Goal: Task Accomplishment & Management: Manage account settings

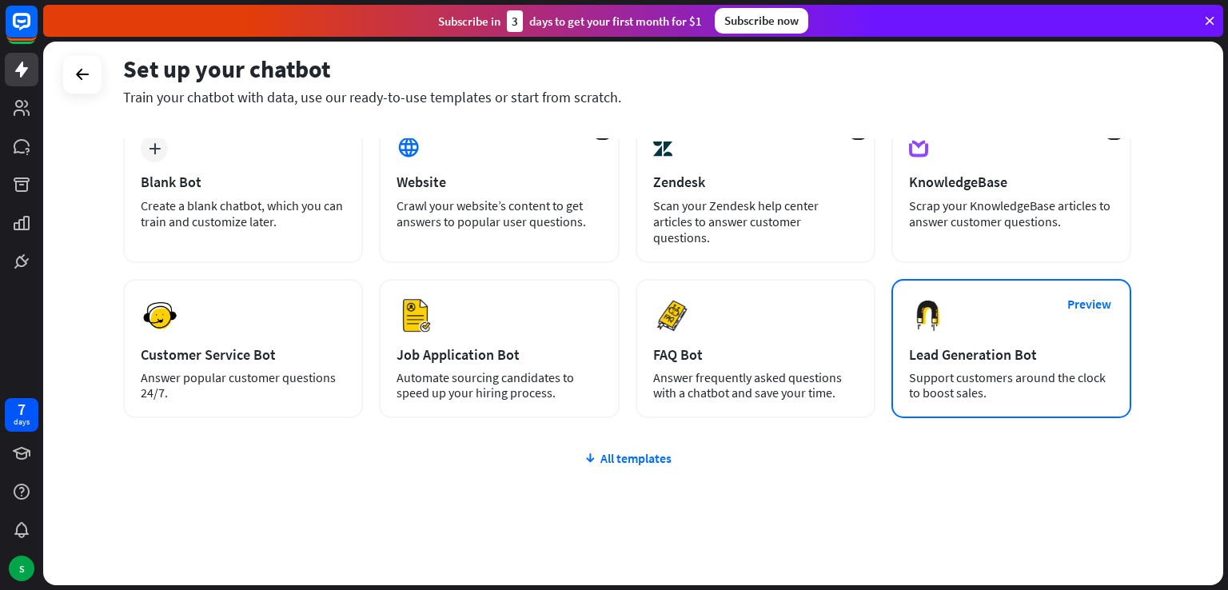
scroll to position [100, 0]
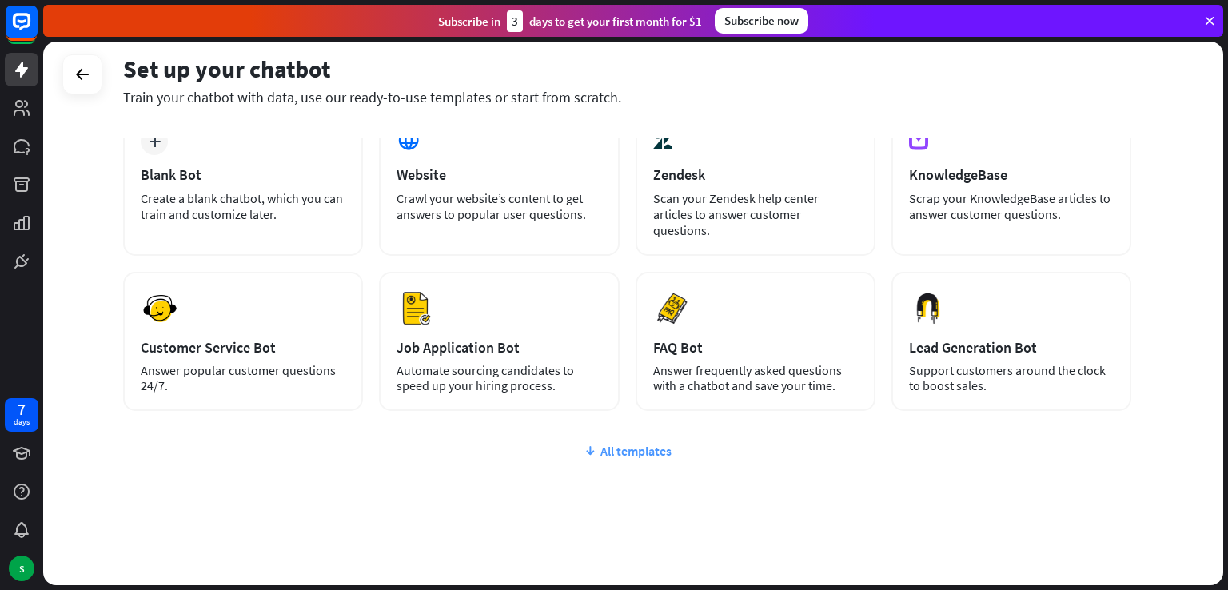
click at [628, 443] on div "All templates" at bounding box center [627, 451] width 1008 height 16
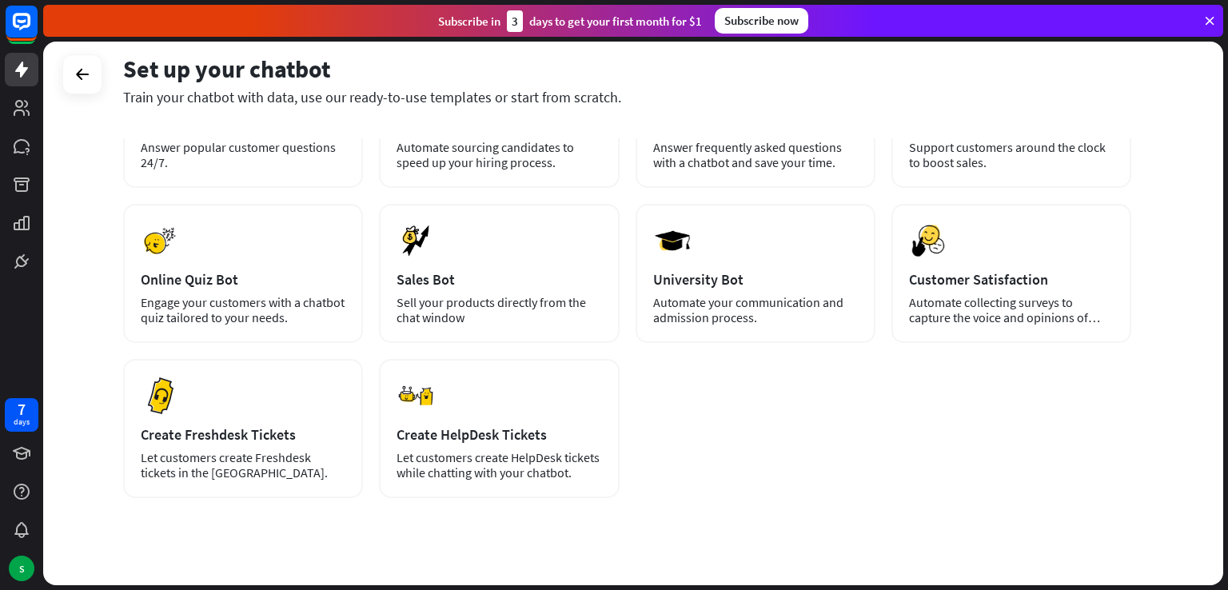
scroll to position [329, 0]
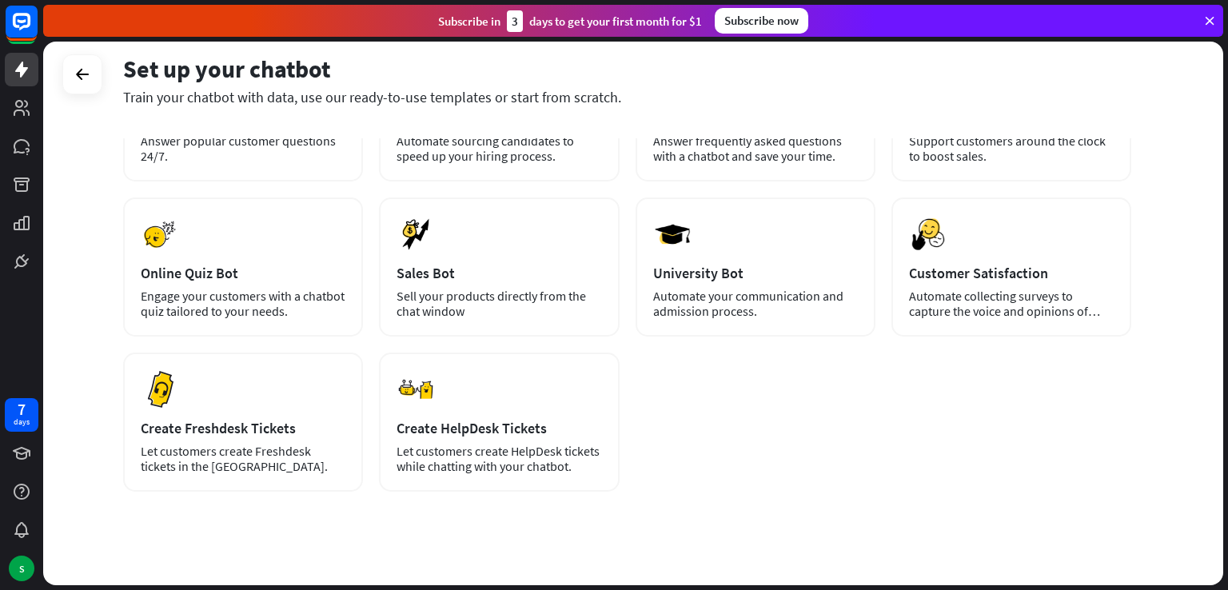
click at [107, 325] on div "Set up your chatbot Train your chatbot with data, use our ready-to-use template…" at bounding box center [633, 314] width 1180 height 544
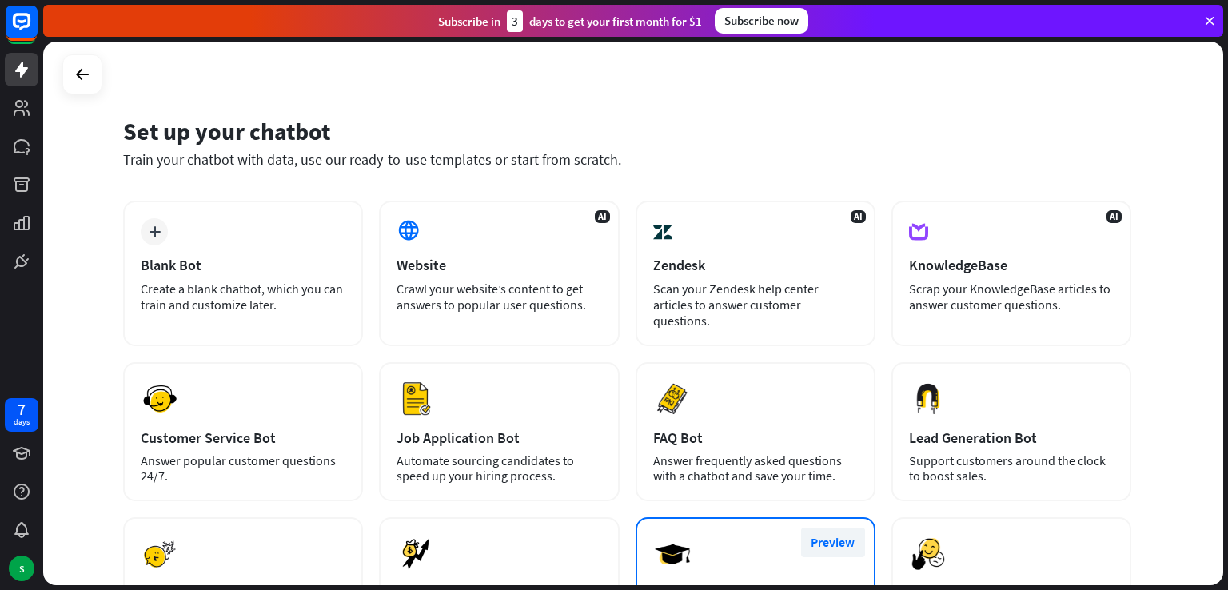
scroll to position [0, 0]
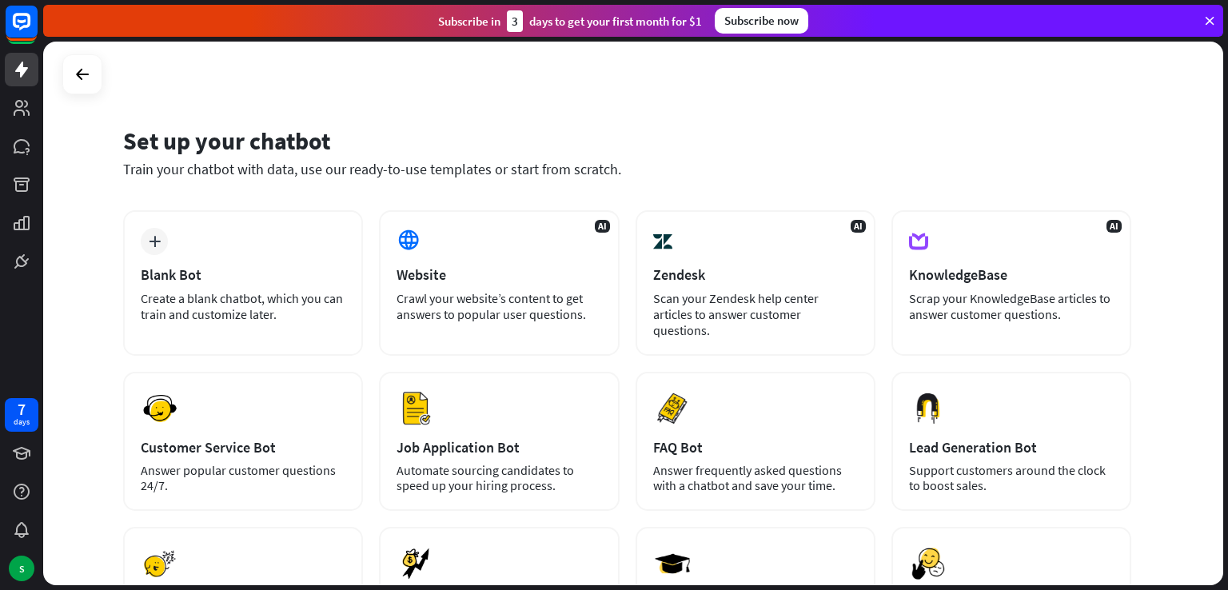
click at [1206, 19] on icon at bounding box center [1210, 21] width 14 height 14
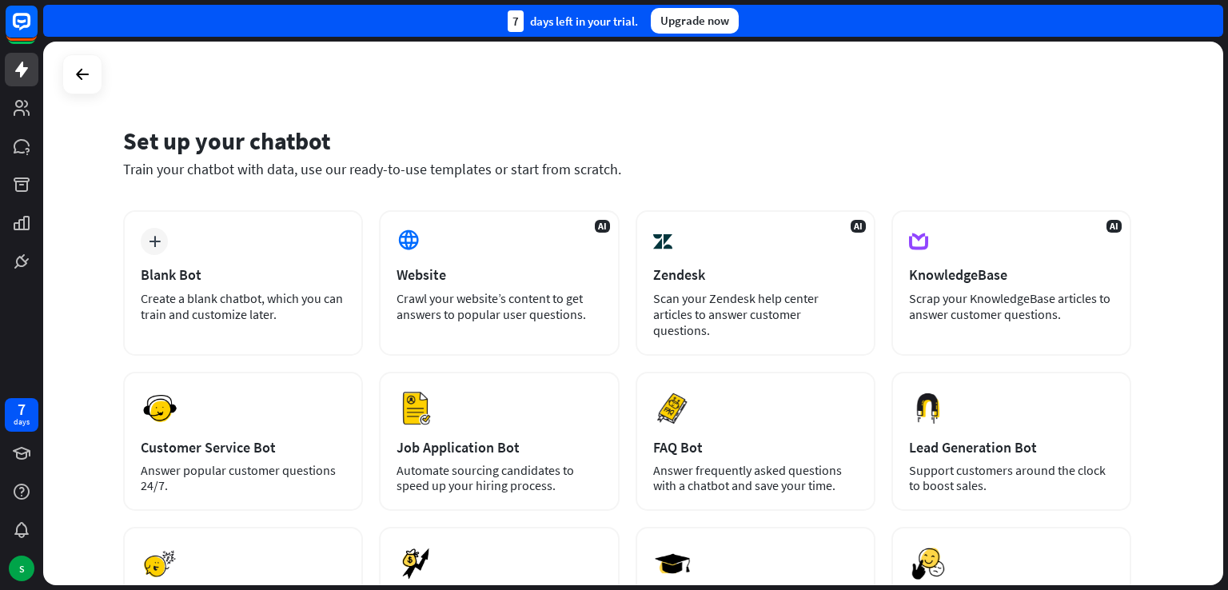
click at [102, 74] on div "Set up your chatbot Train your chatbot with data, use our ready-to-use template…" at bounding box center [633, 314] width 1180 height 544
click at [87, 74] on icon at bounding box center [82, 74] width 19 height 19
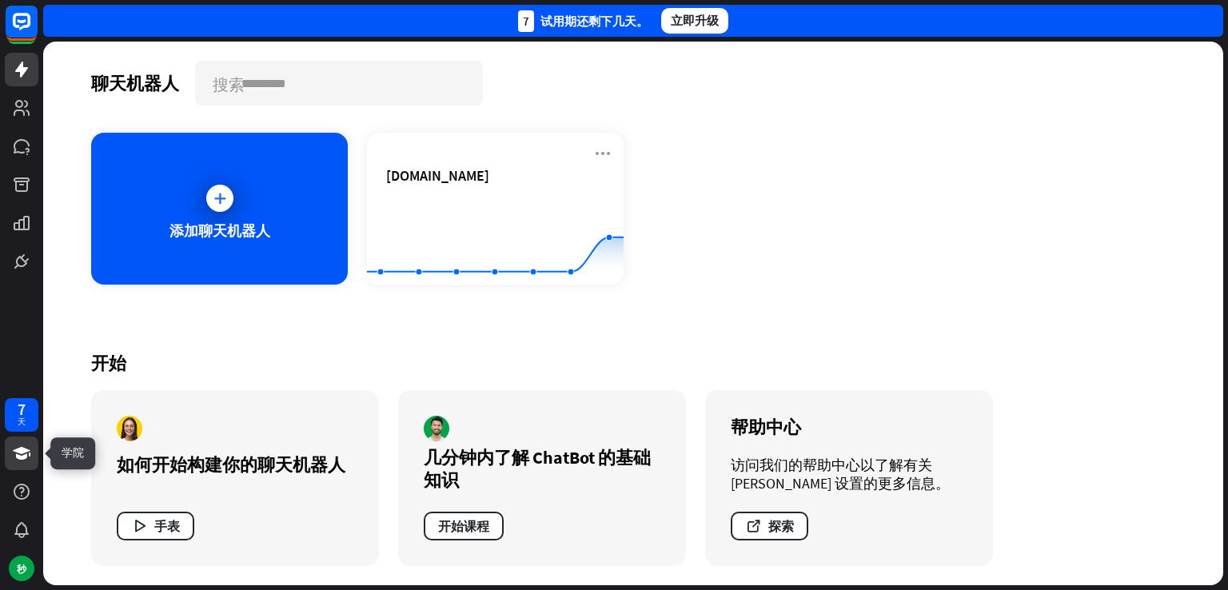
click at [18, 457] on icon at bounding box center [22, 453] width 18 height 13
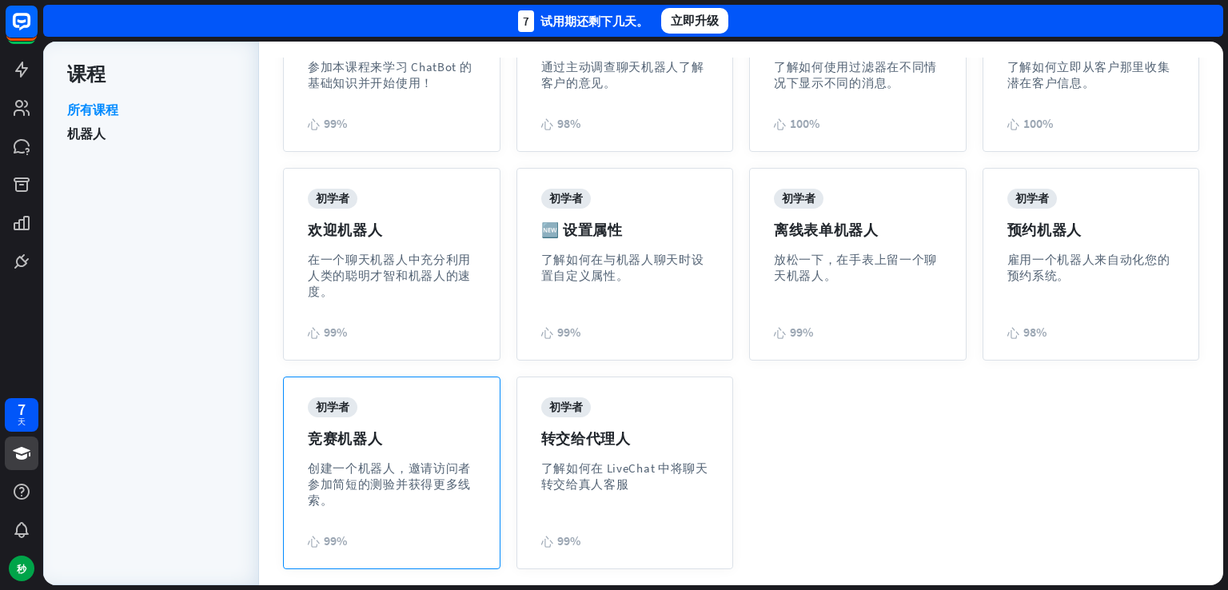
scroll to position [292, 0]
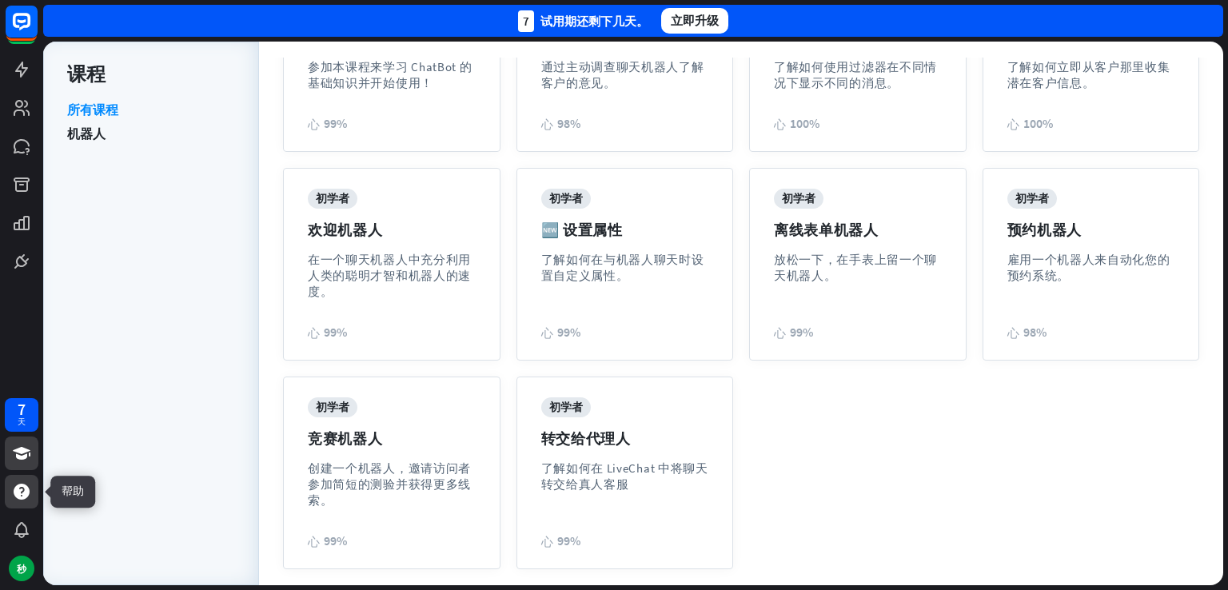
click at [30, 493] on icon at bounding box center [21, 491] width 19 height 19
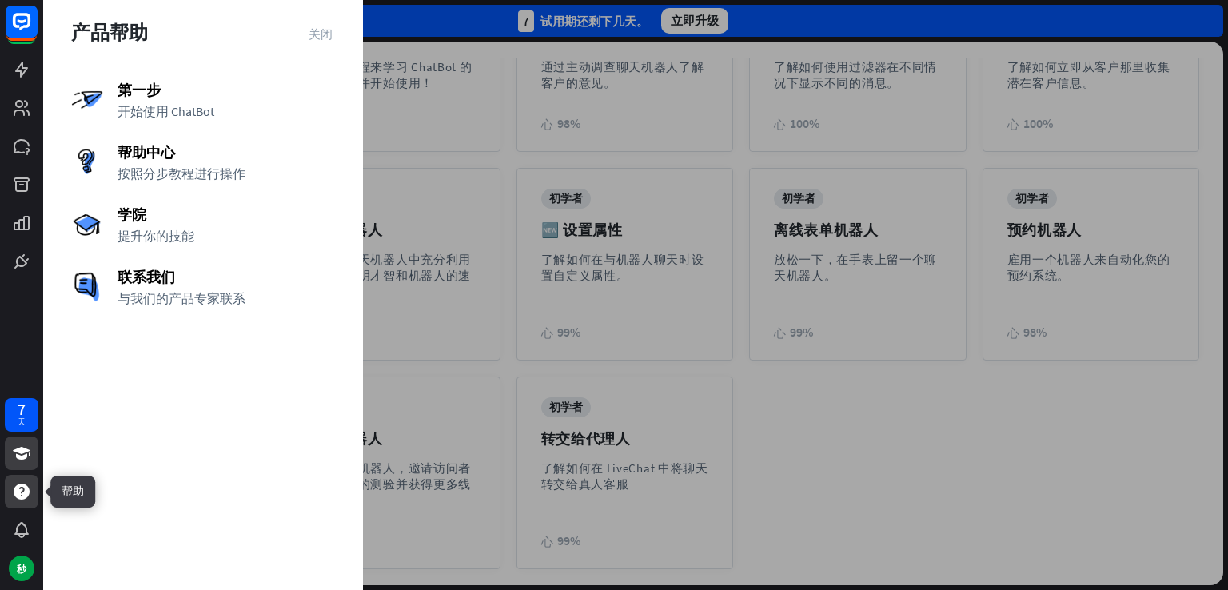
click at [30, 493] on icon at bounding box center [21, 491] width 19 height 19
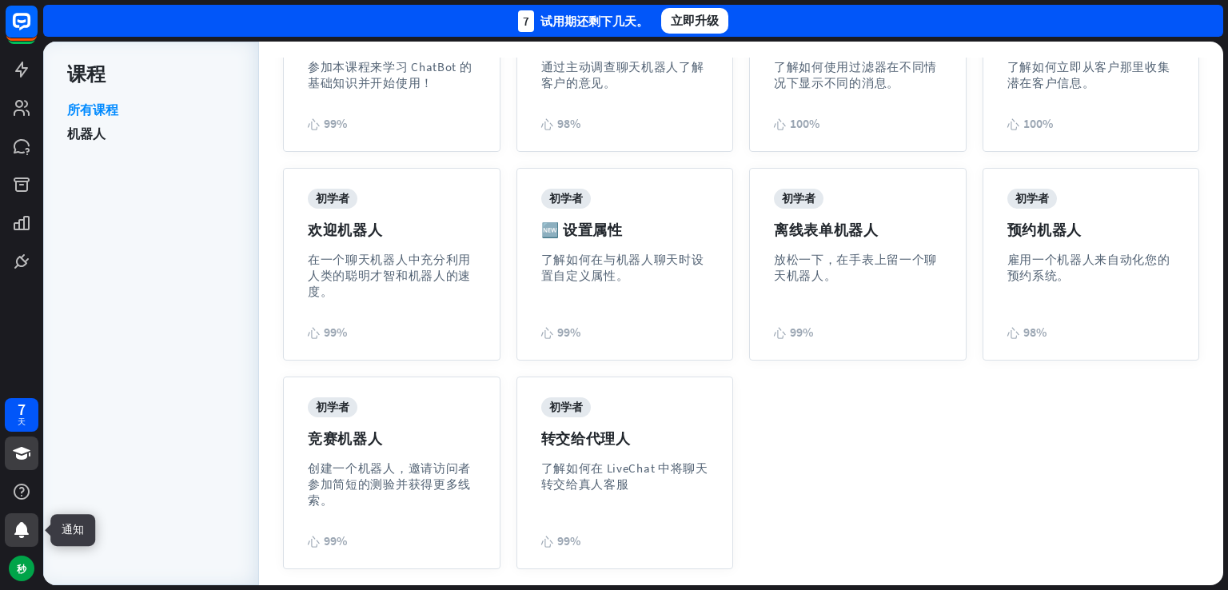
click at [26, 529] on icon at bounding box center [21, 530] width 14 height 16
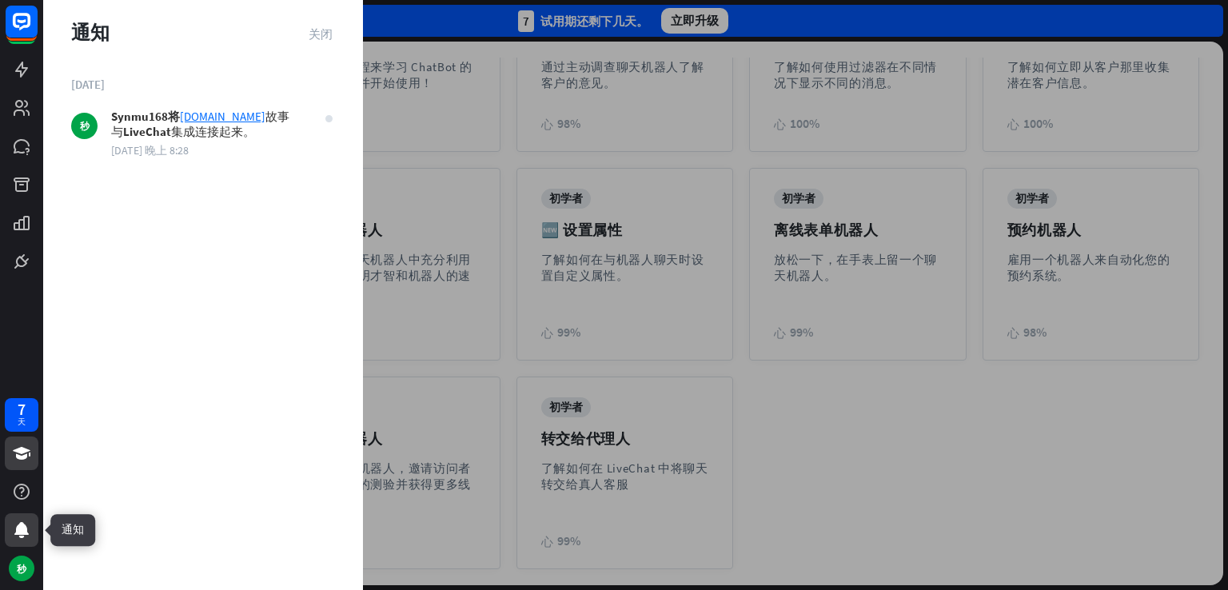
click at [26, 529] on icon at bounding box center [21, 530] width 14 height 16
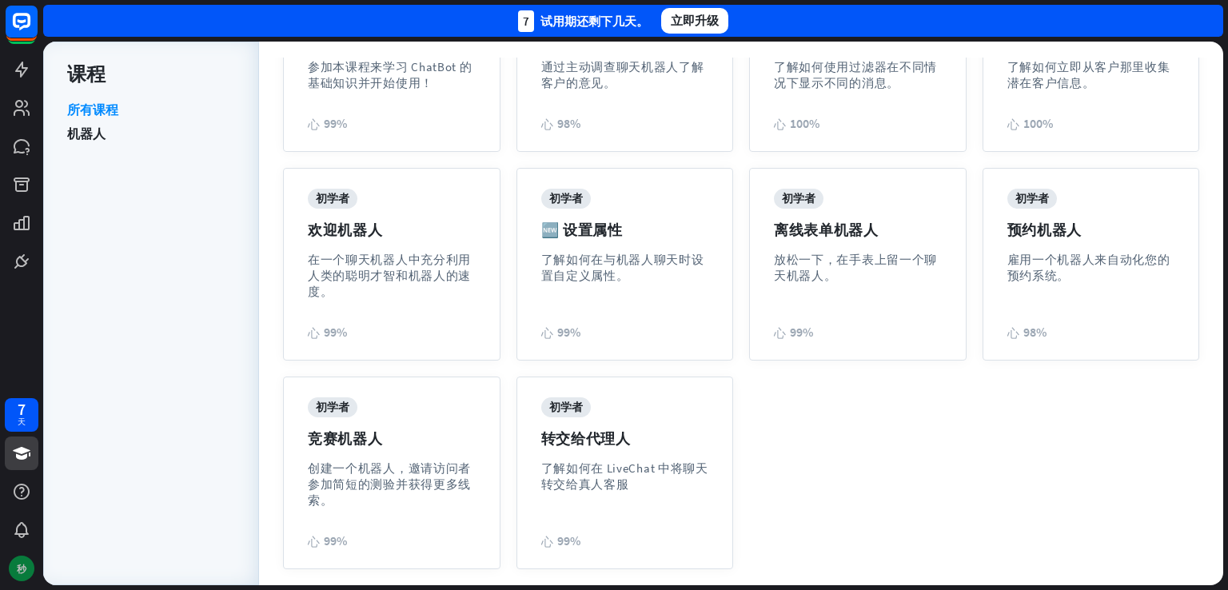
click at [26, 570] on font "秒" at bounding box center [22, 569] width 10 height 12
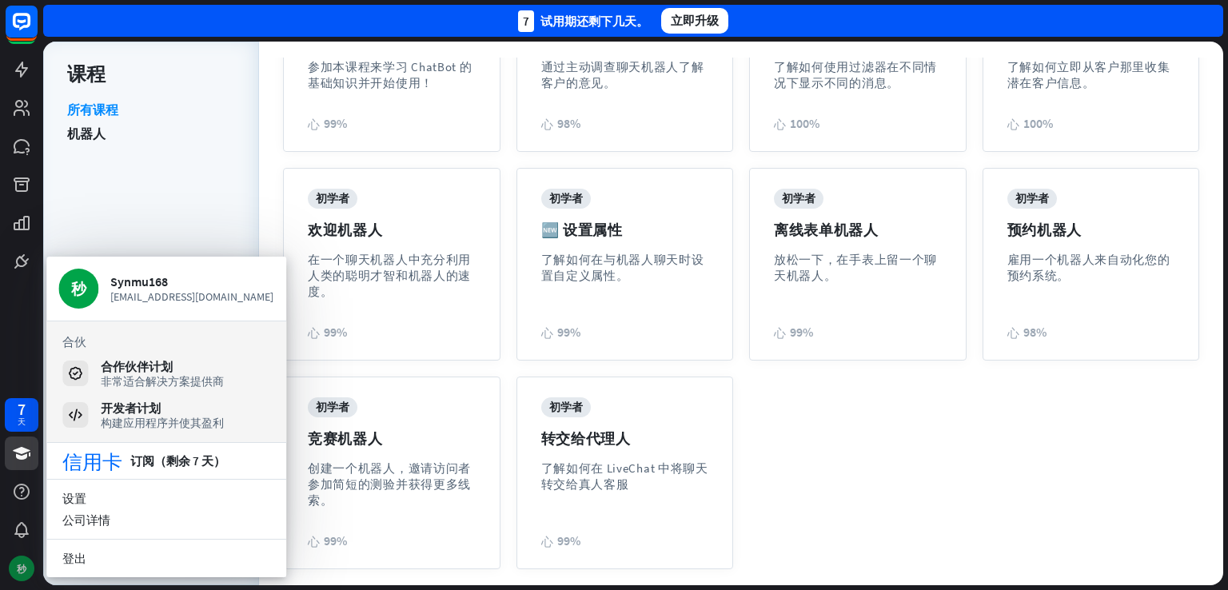
click at [26, 567] on font "秒" at bounding box center [22, 569] width 10 height 12
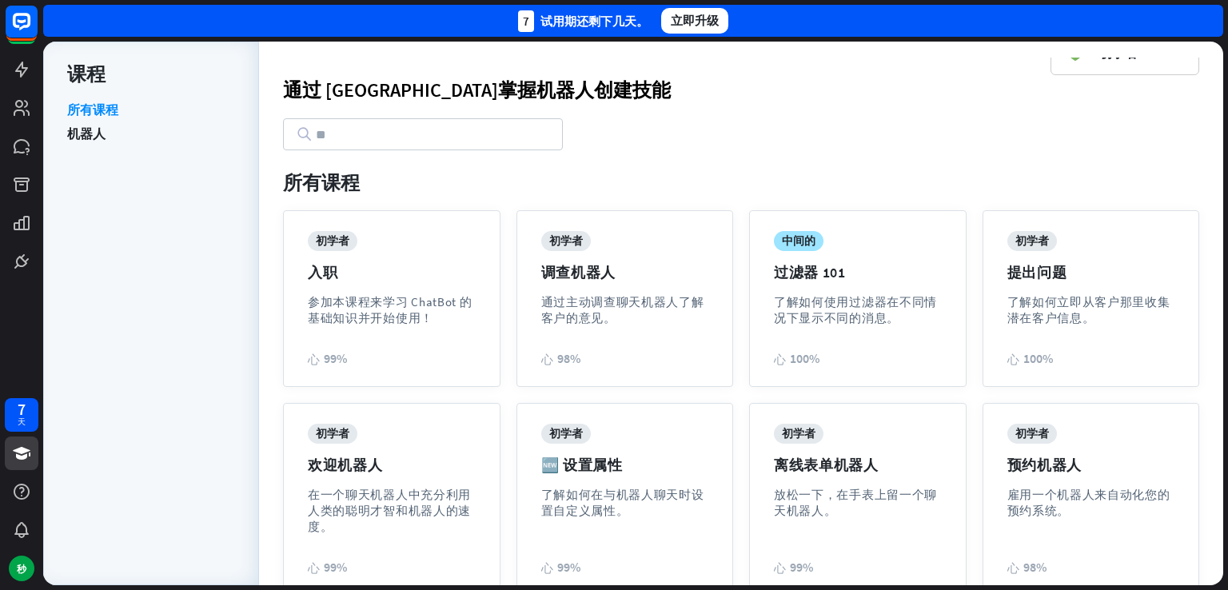
scroll to position [0, 0]
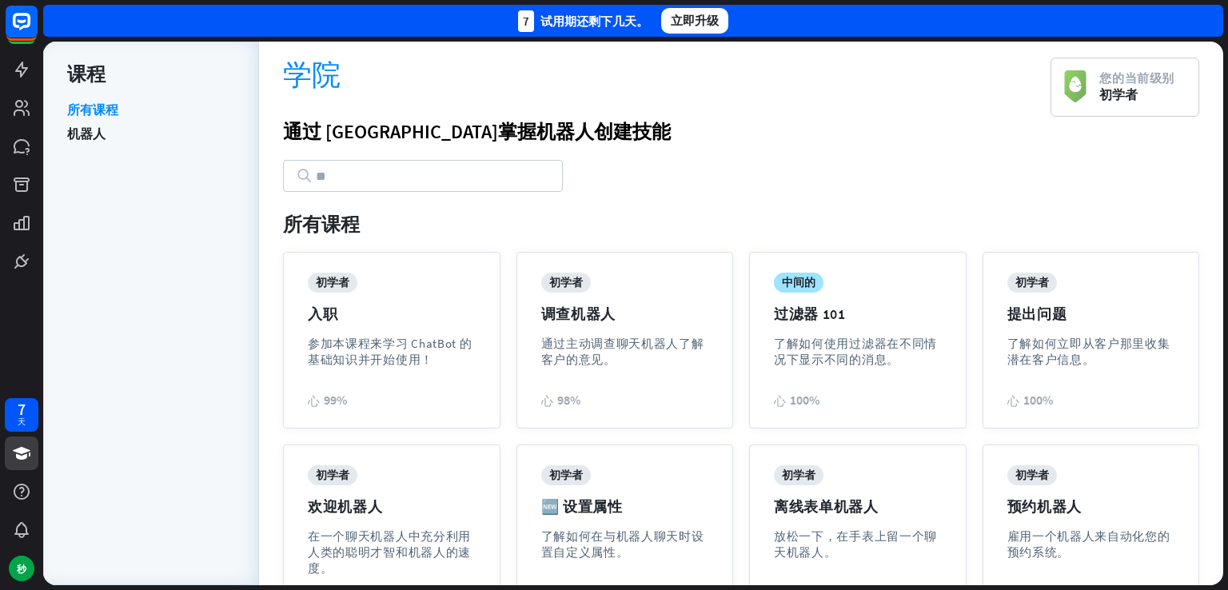
click at [701, 26] on font "立即升级" at bounding box center [695, 20] width 48 height 15
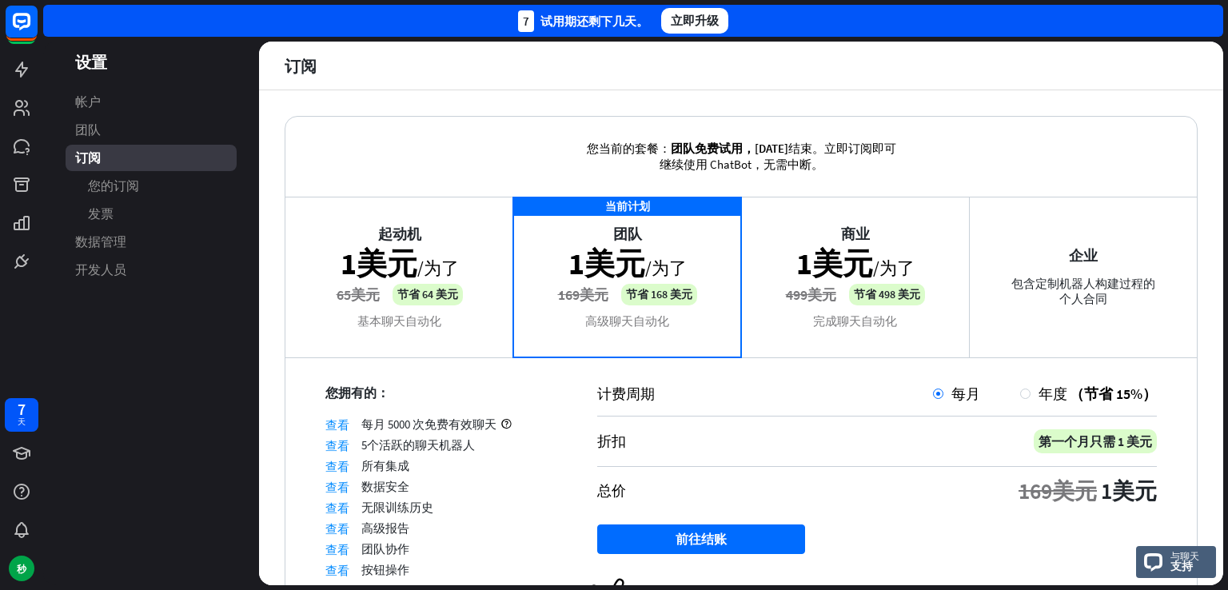
scroll to position [80, 0]
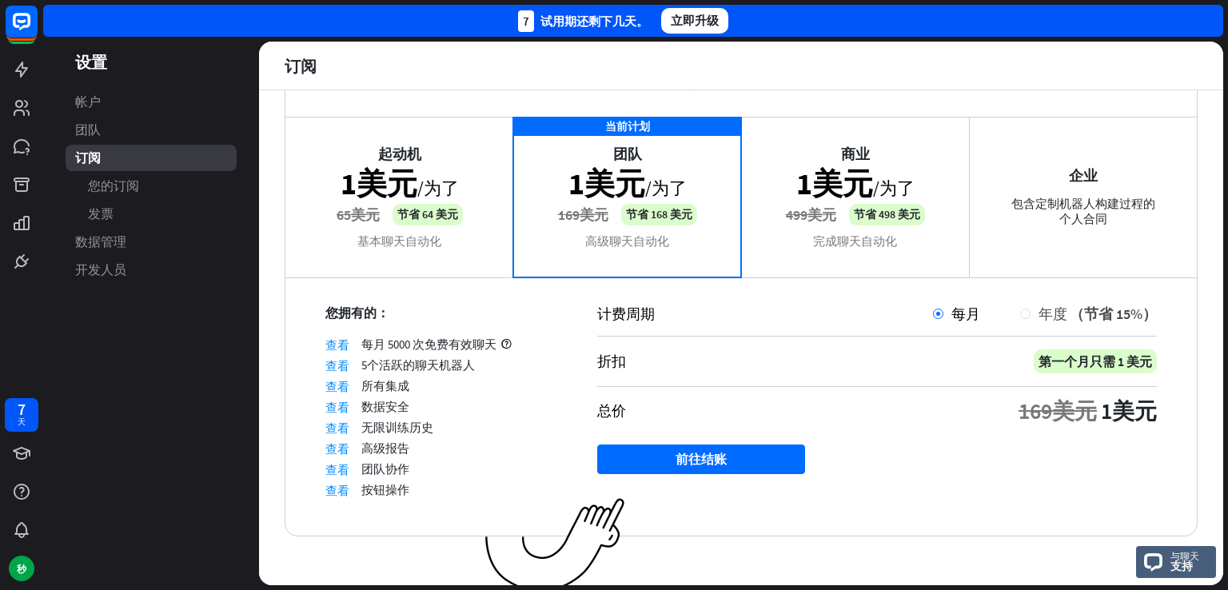
click at [1020, 316] on div at bounding box center [1025, 314] width 10 height 10
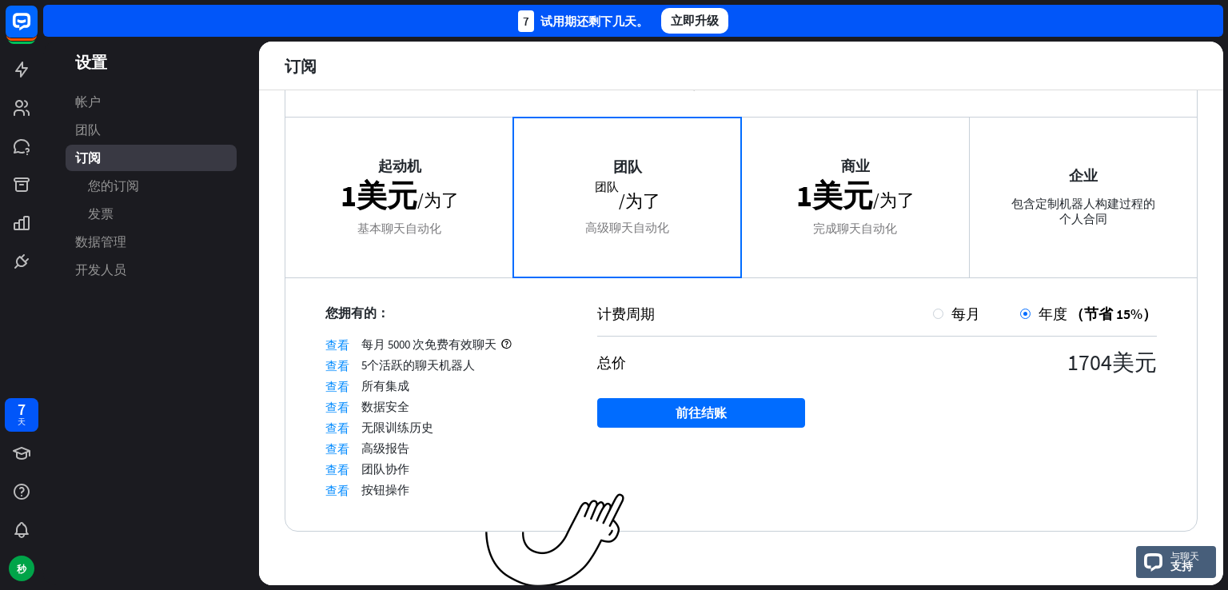
click at [441, 206] on div "起动机 1美元 /为了 基本聊天自动化" at bounding box center [399, 197] width 228 height 160
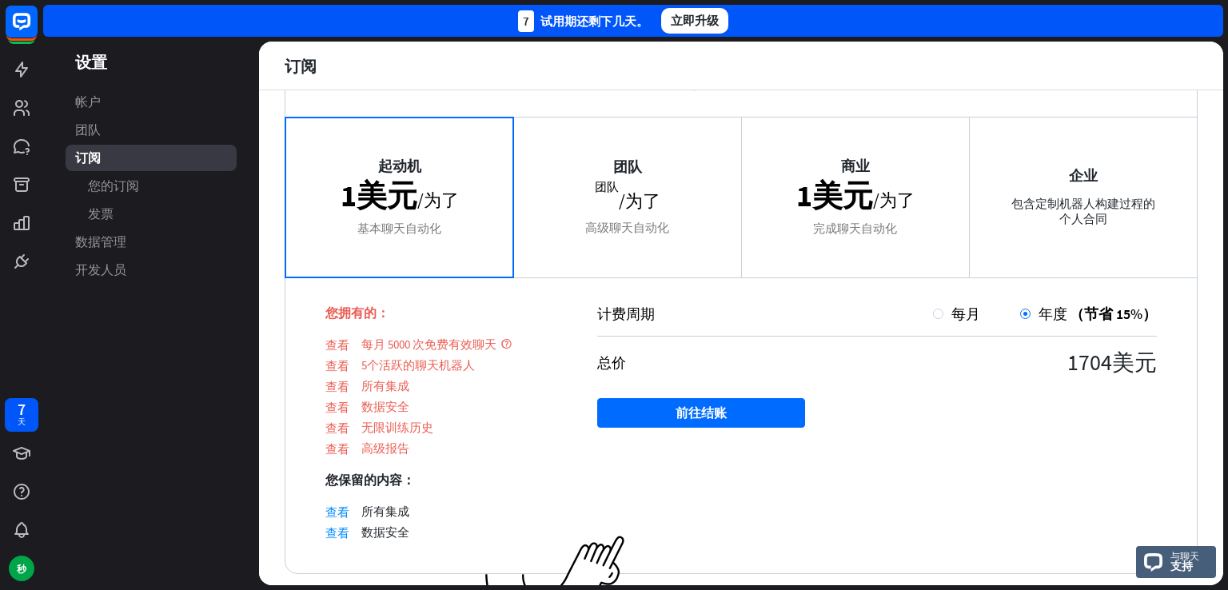
click at [290, 322] on div "您拥有的： 查看 每月 5000 次免费有效聊天 查看 5个活跃的聊天机器人 查看 所有集成 查看 数据安全 查看 无限训练历史 查看 高级报告 您保留的内容…" at bounding box center [421, 425] width 272 height 297
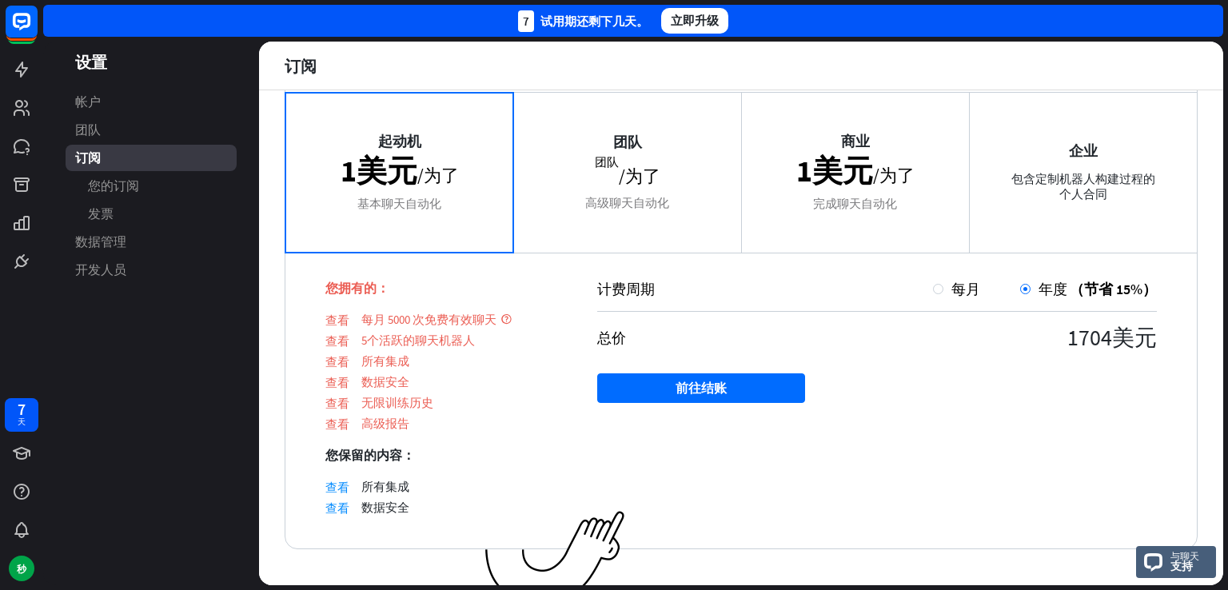
scroll to position [128, 0]
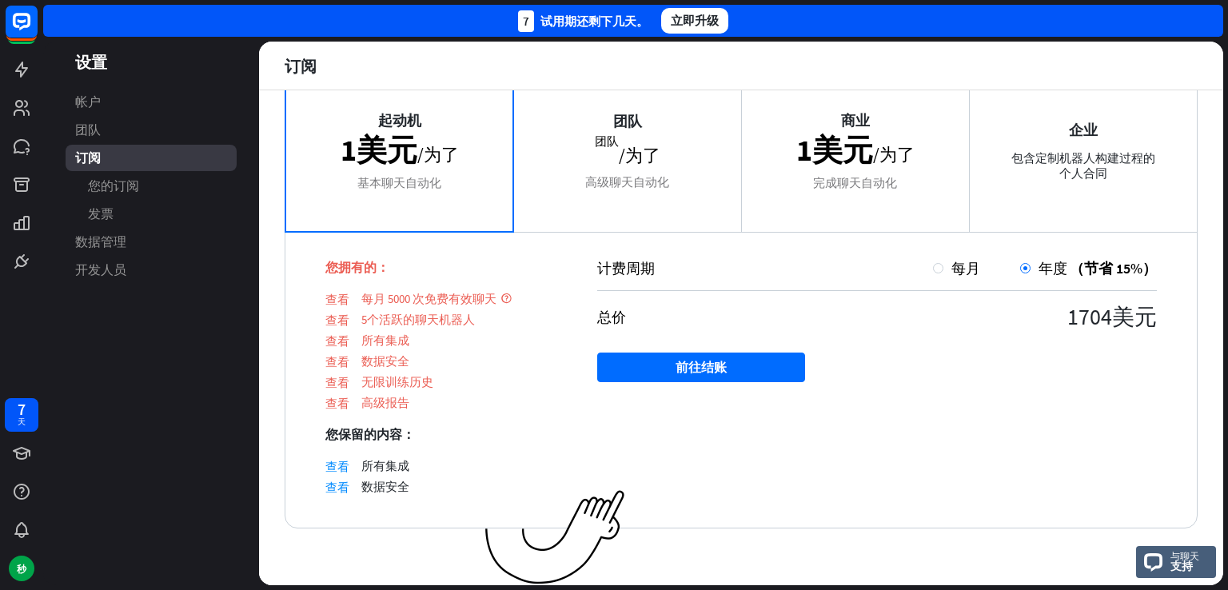
click at [432, 168] on div "起动机 1美元 /为了 基本聊天自动化" at bounding box center [399, 151] width 228 height 160
click at [933, 269] on div at bounding box center [938, 268] width 10 height 10
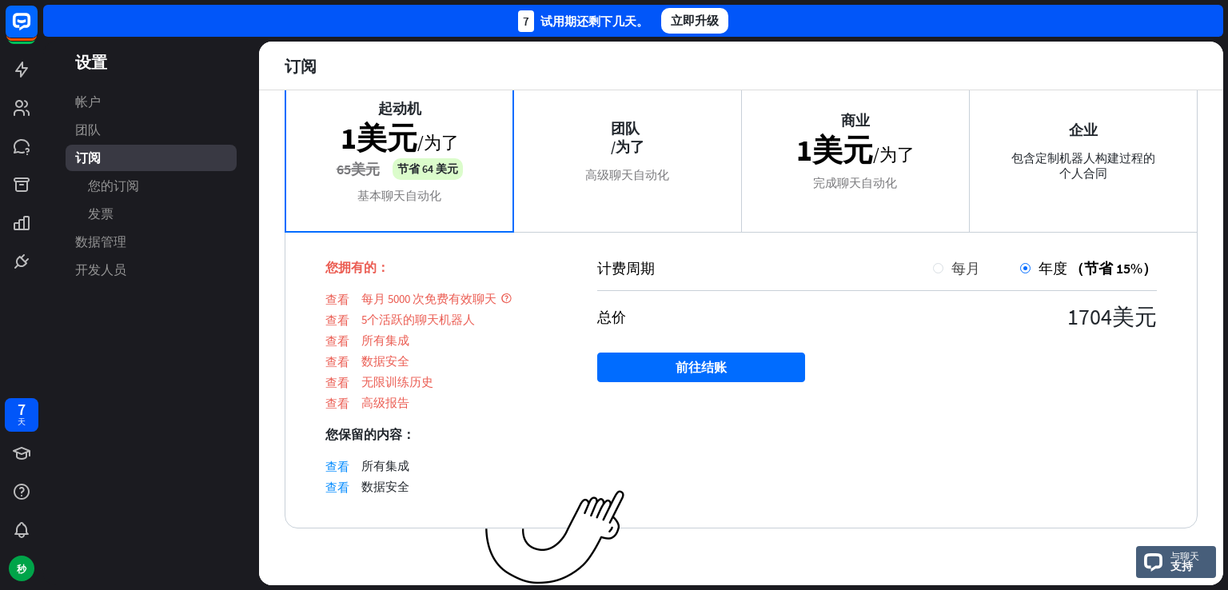
click at [933, 268] on div at bounding box center [938, 268] width 10 height 10
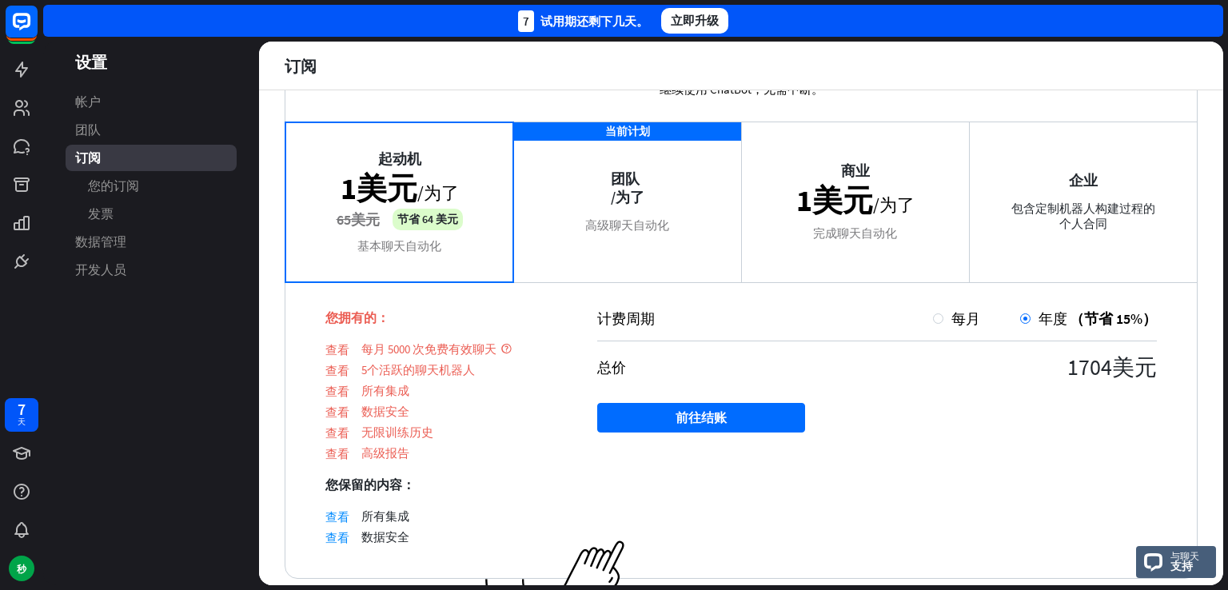
scroll to position [48, 0]
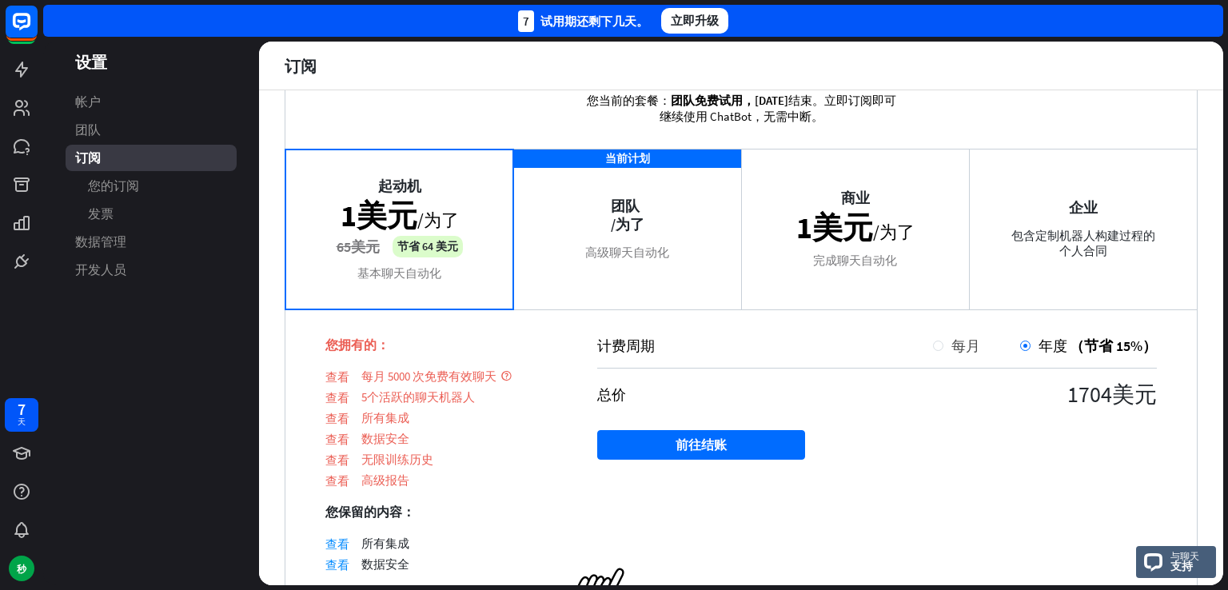
click at [933, 345] on div at bounding box center [938, 346] width 10 height 10
click at [1020, 343] on div "年度 （节省 15%）" at bounding box center [1088, 346] width 137 height 18
click at [933, 349] on div at bounding box center [938, 346] width 10 height 10
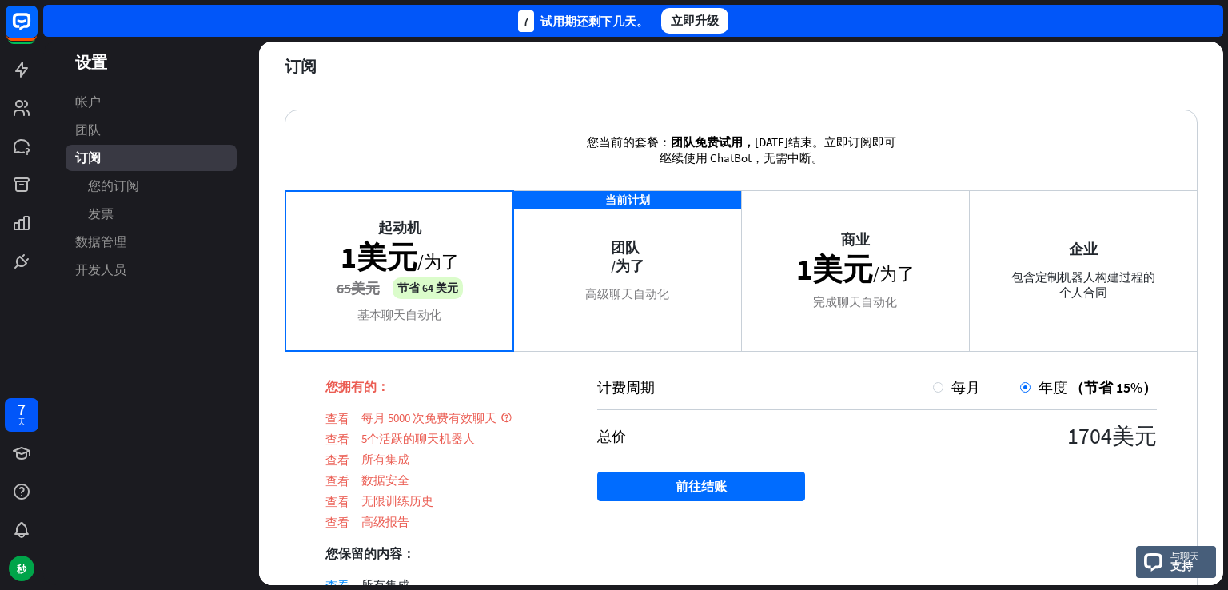
scroll to position [0, 0]
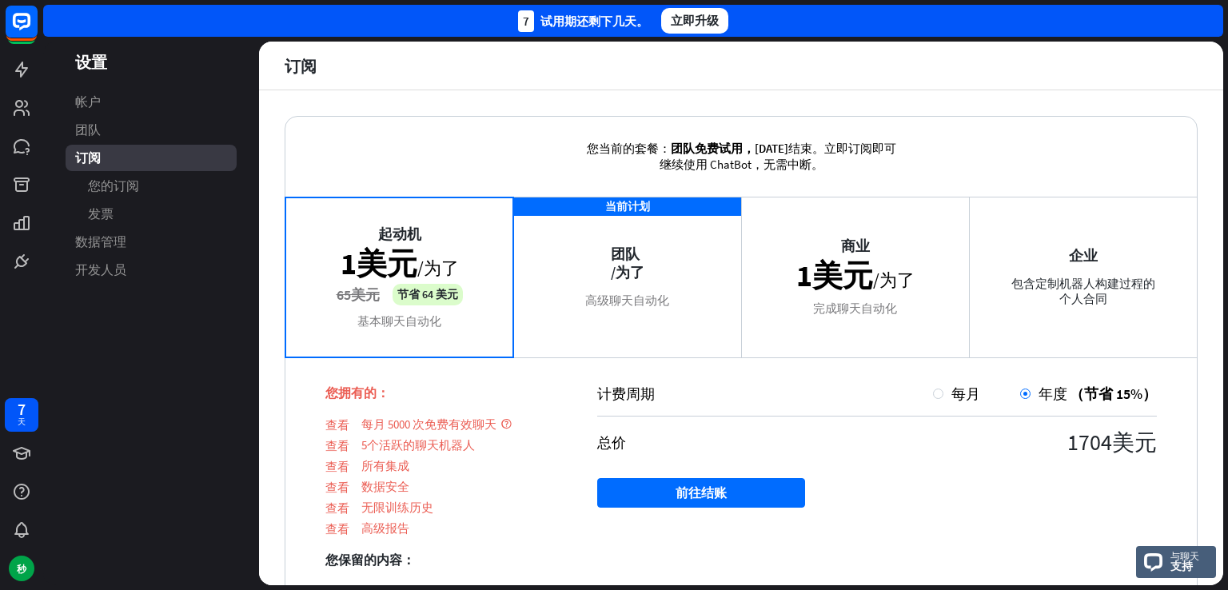
click at [621, 281] on div "当前计划 团队 /为了 高级聊天自动化" at bounding box center [627, 277] width 228 height 160
click at [585, 313] on div "当前计划 团队 /为了 高级聊天自动化" at bounding box center [627, 277] width 228 height 160
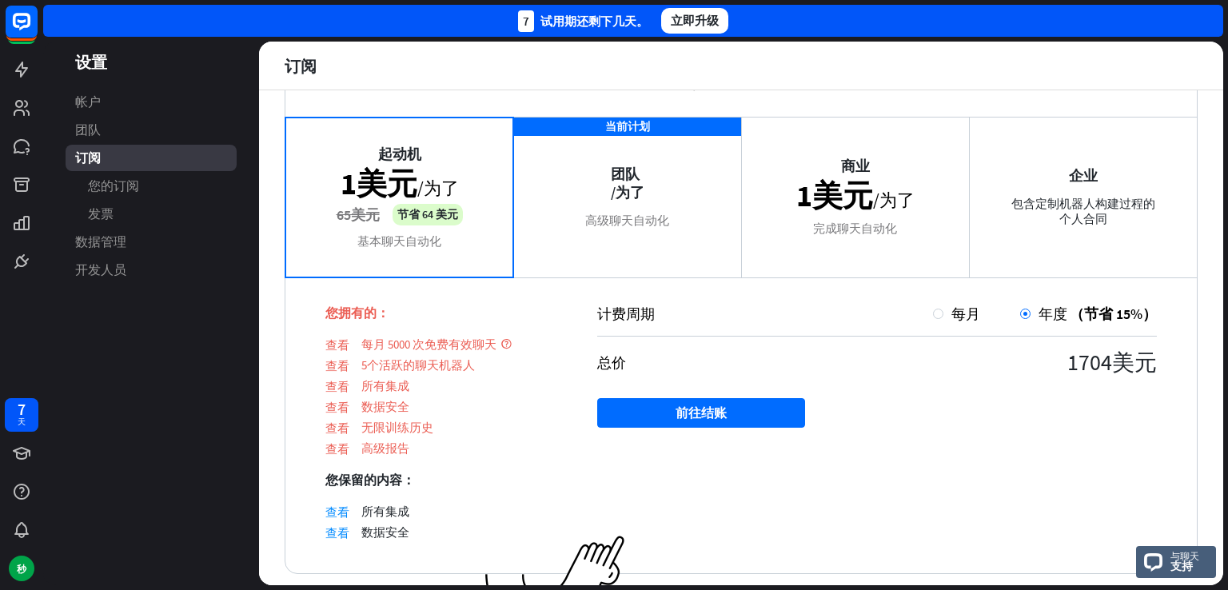
click at [409, 241] on div "起动机 1美元 /为了 65美元 节省 64 美元 基本聊天自动化" at bounding box center [399, 197] width 228 height 160
click at [1067, 471] on div "计费周期 每月 年度 （节省 15%） 总价 1704美元 前往结账" at bounding box center [877, 425] width 640 height 297
click at [933, 317] on div at bounding box center [938, 314] width 10 height 10
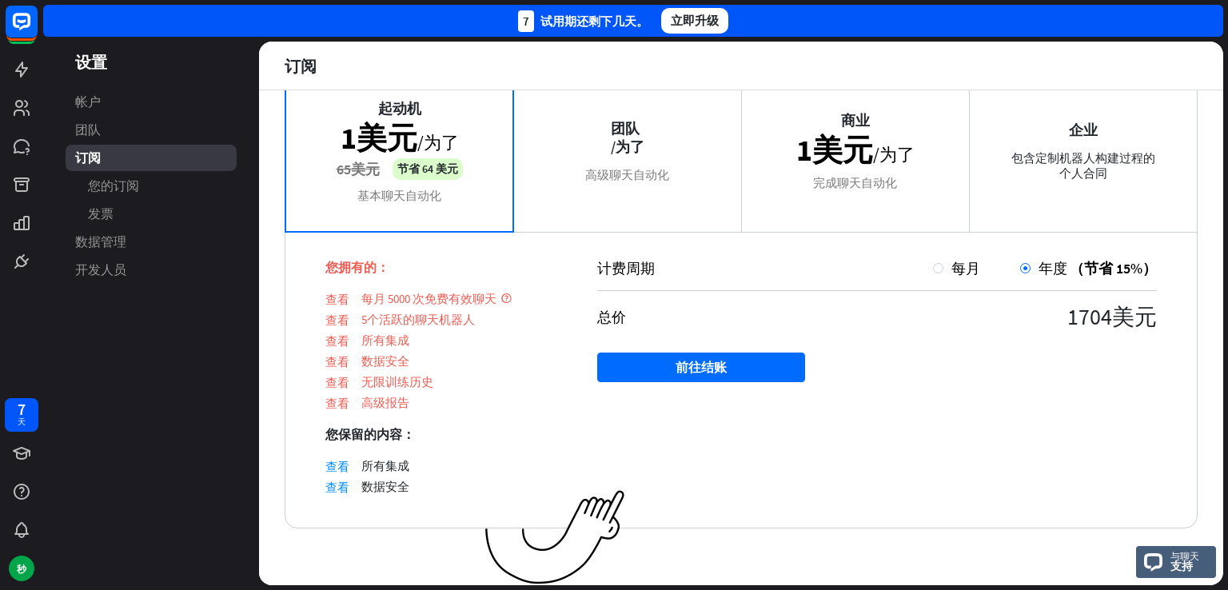
click at [406, 134] on div "起动机 1美元 /为了 65美元 节省 64 美元 基本聊天自动化" at bounding box center [399, 151] width 228 height 160
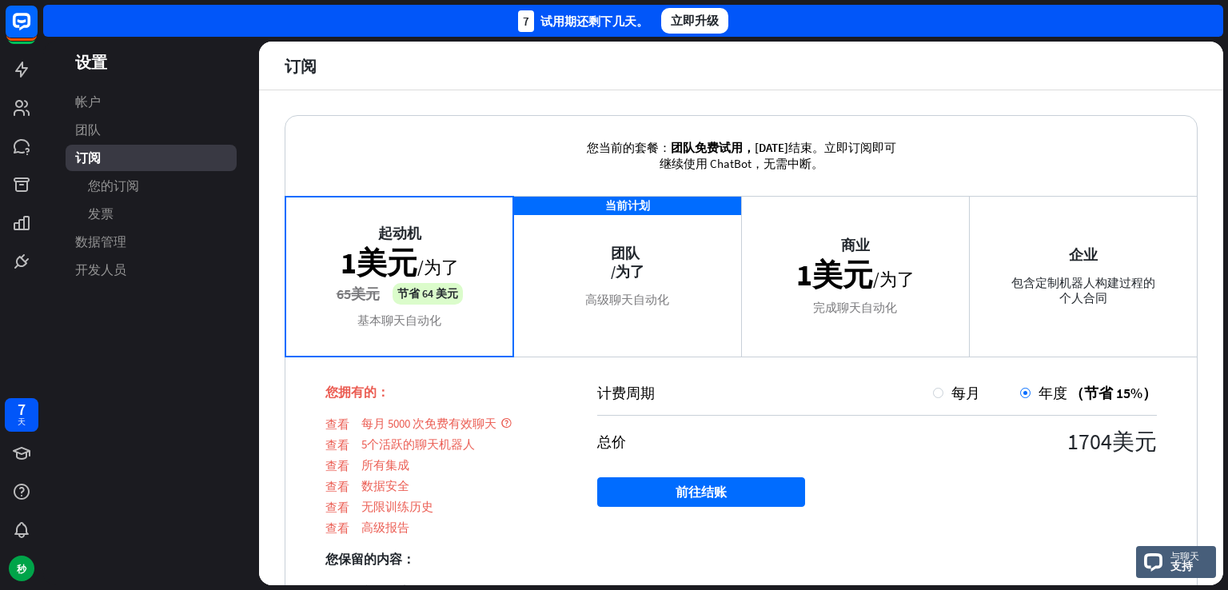
scroll to position [0, 0]
click at [623, 210] on div "当前计划 团队 /为了 高级聊天自动化" at bounding box center [627, 277] width 228 height 160
click at [621, 269] on div "当前计划 团队 /为了 高级聊天自动化" at bounding box center [627, 277] width 228 height 160
click at [361, 273] on div "起动机 1美元 /为了 65美元 节省 64 美元 基本聊天自动化" at bounding box center [399, 277] width 228 height 160
click at [844, 273] on div "商业 1美元 /为了 完成聊天自动化" at bounding box center [855, 277] width 228 height 160
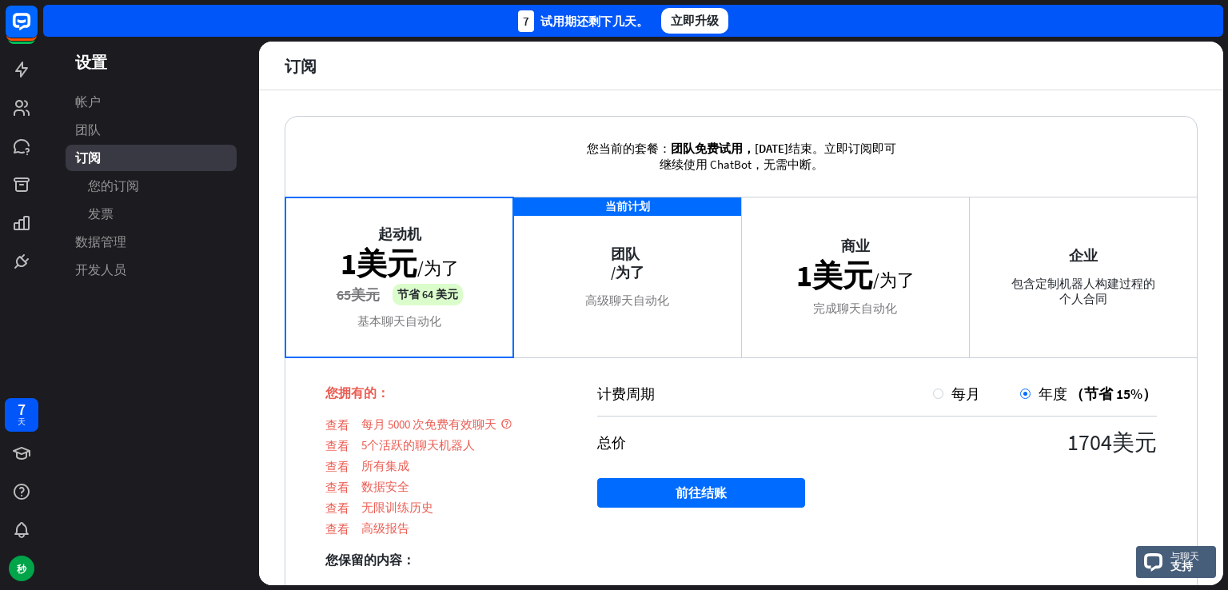
click at [1097, 264] on div "企业 包含定制机器人构建过程的个人合同" at bounding box center [1083, 277] width 228 height 160
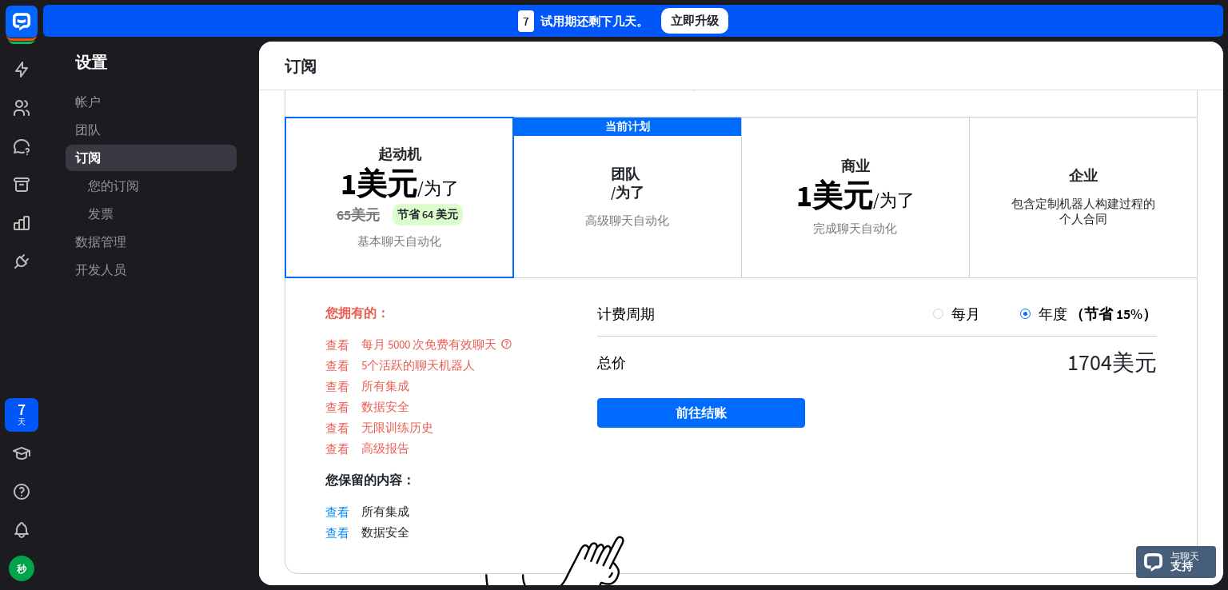
click at [1049, 231] on div "企业 包含定制机器人构建过程的个人合同" at bounding box center [1083, 197] width 228 height 160
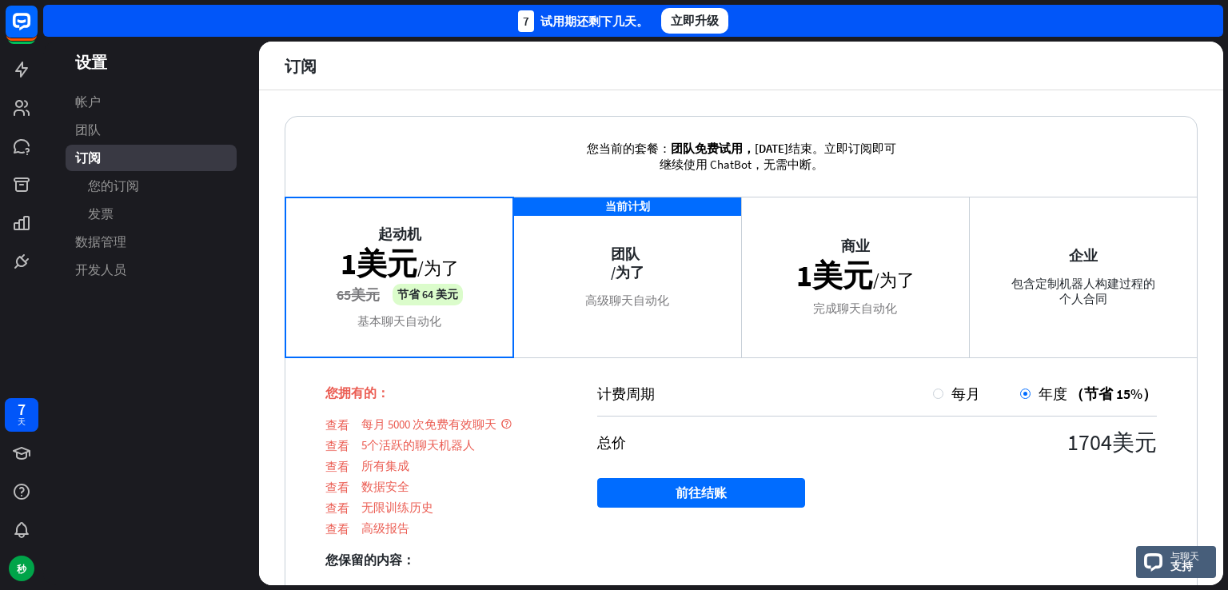
click at [1056, 259] on div "企业 包含定制机器人构建过程的个人合同" at bounding box center [1083, 277] width 228 height 160
click at [933, 396] on div at bounding box center [938, 394] width 10 height 10
click at [1049, 289] on div "企业 包含定制机器人构建过程的个人合同" at bounding box center [1083, 277] width 228 height 160
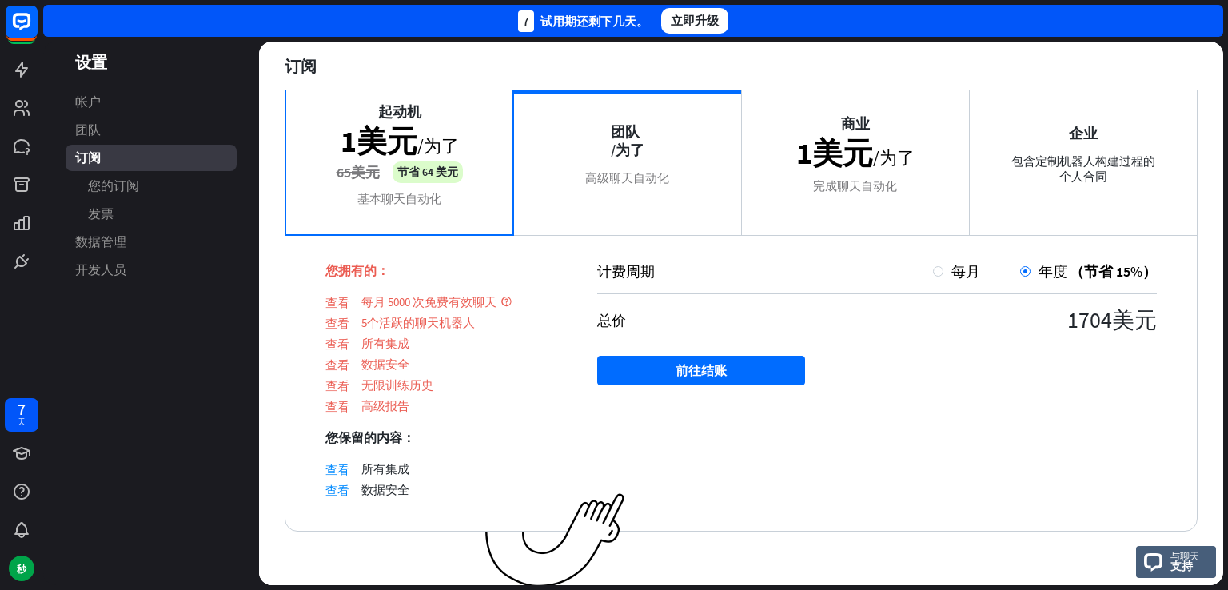
scroll to position [128, 0]
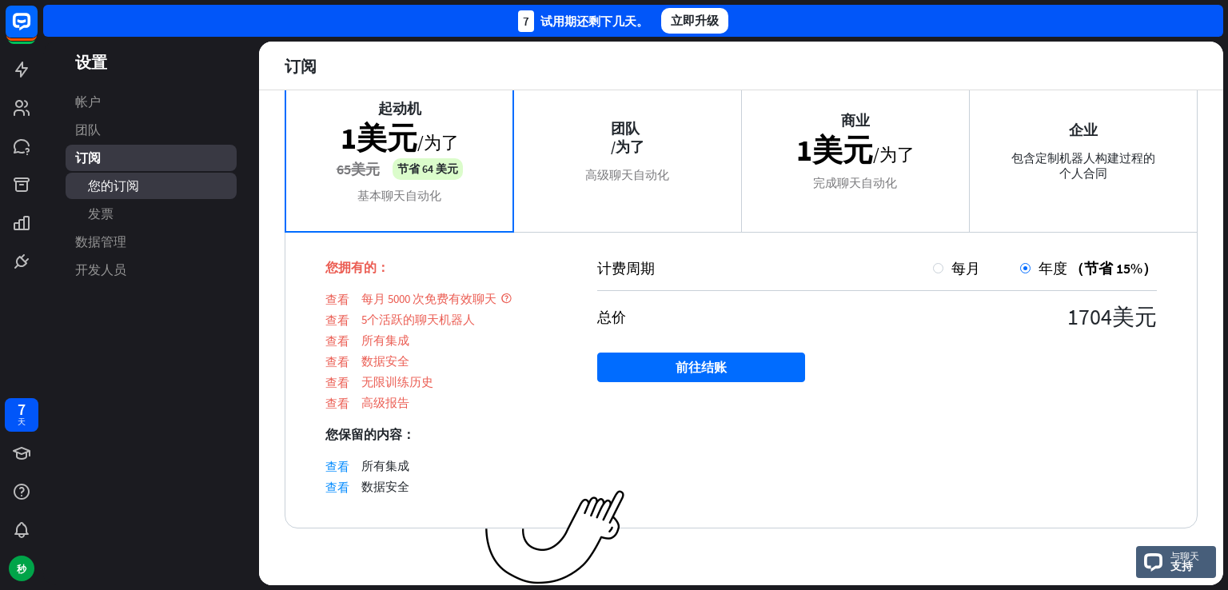
click at [112, 190] on font "您的订阅" at bounding box center [113, 186] width 51 height 16
click at [117, 225] on link "发票" at bounding box center [151, 214] width 171 height 26
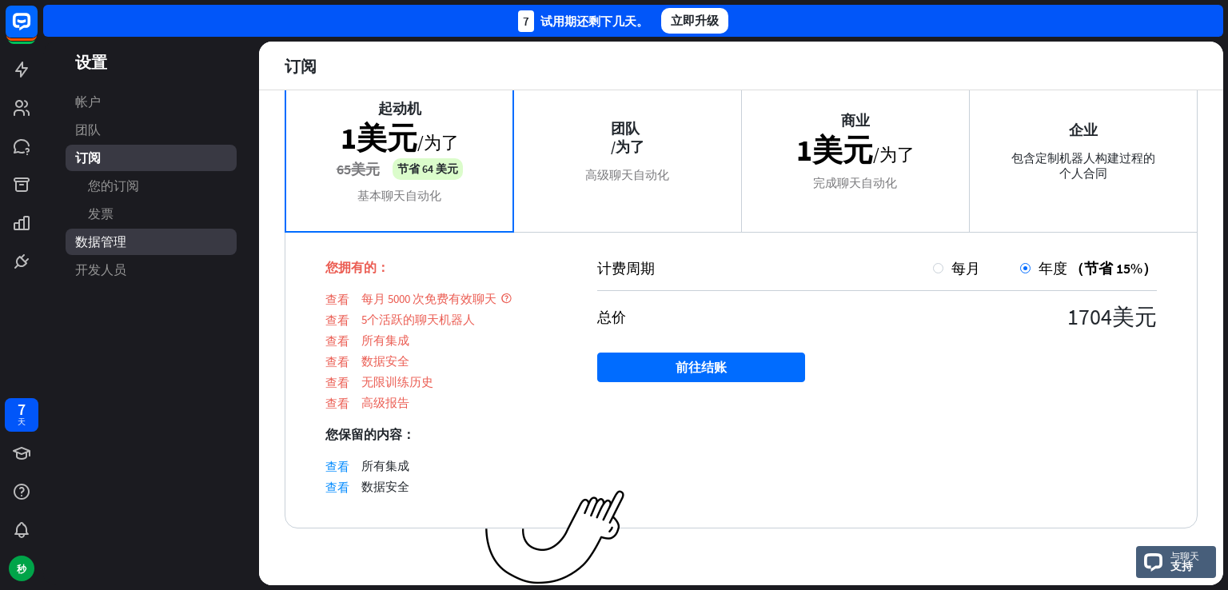
click at [117, 249] on span "数据管理" at bounding box center [100, 241] width 51 height 17
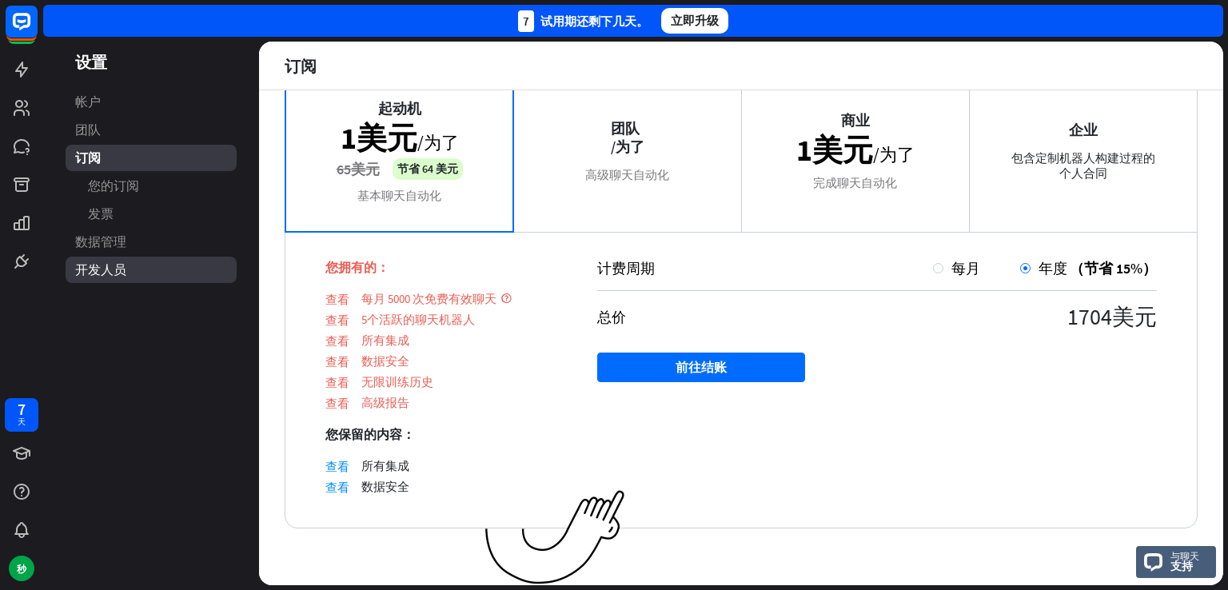
click at [74, 266] on link "开发人员" at bounding box center [151, 270] width 171 height 26
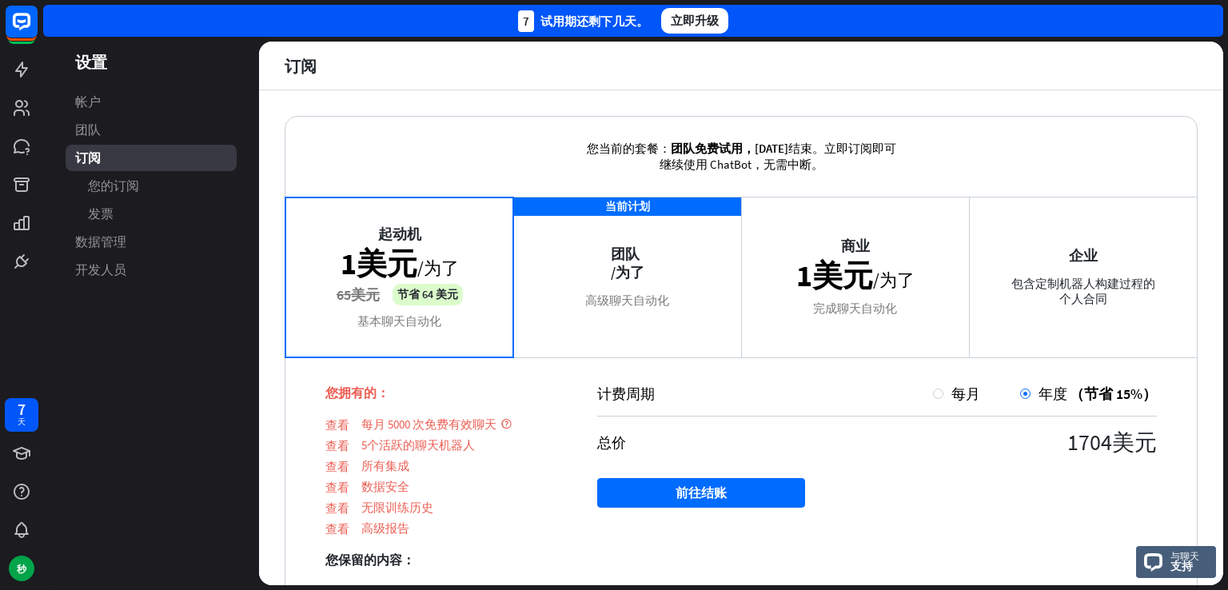
click at [682, 21] on font "立即升级" at bounding box center [695, 20] width 48 height 15
click at [98, 194] on link "您的订阅" at bounding box center [151, 186] width 171 height 26
